Goal: Information Seeking & Learning: Understand process/instructions

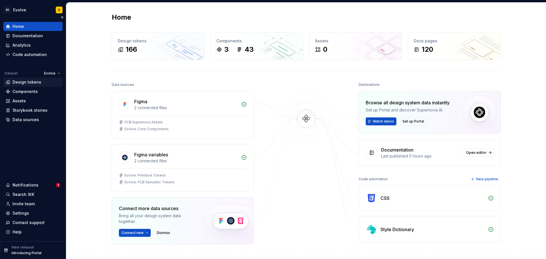
click at [29, 81] on div "Design tokens" at bounding box center [27, 82] width 29 height 6
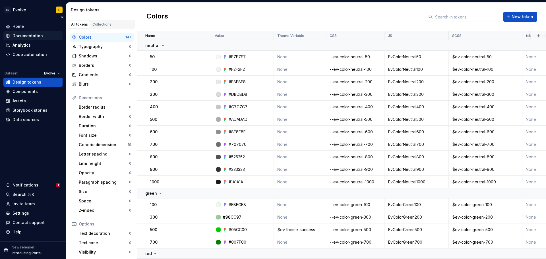
click at [31, 34] on div "Documentation" at bounding box center [28, 36] width 30 height 6
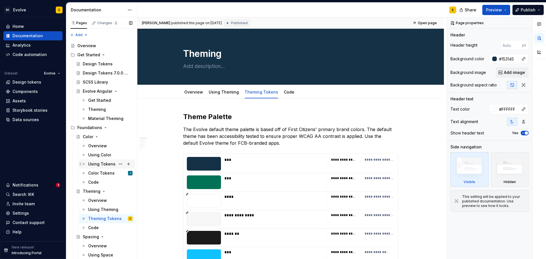
click at [99, 163] on div "Using Tokens" at bounding box center [101, 164] width 27 height 6
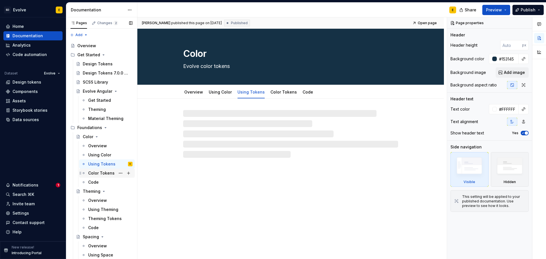
click at [97, 173] on div "Color Tokens" at bounding box center [101, 173] width 26 height 6
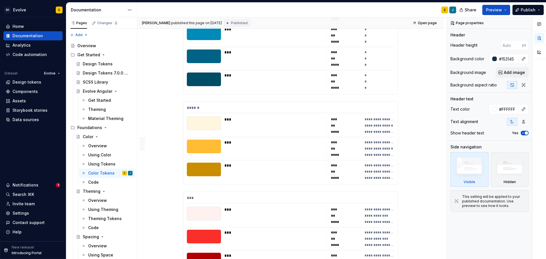
type textarea "*"
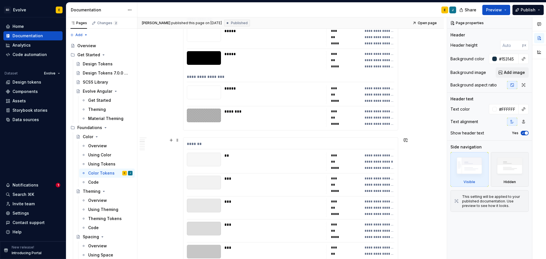
scroll to position [1081, 0]
